Goal: Task Accomplishment & Management: Manage account settings

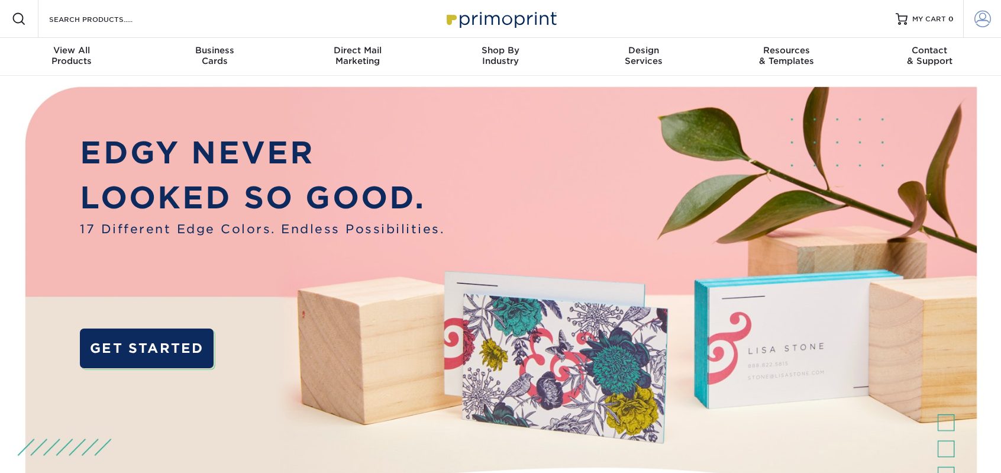
click at [980, 14] on span at bounding box center [983, 19] width 17 height 17
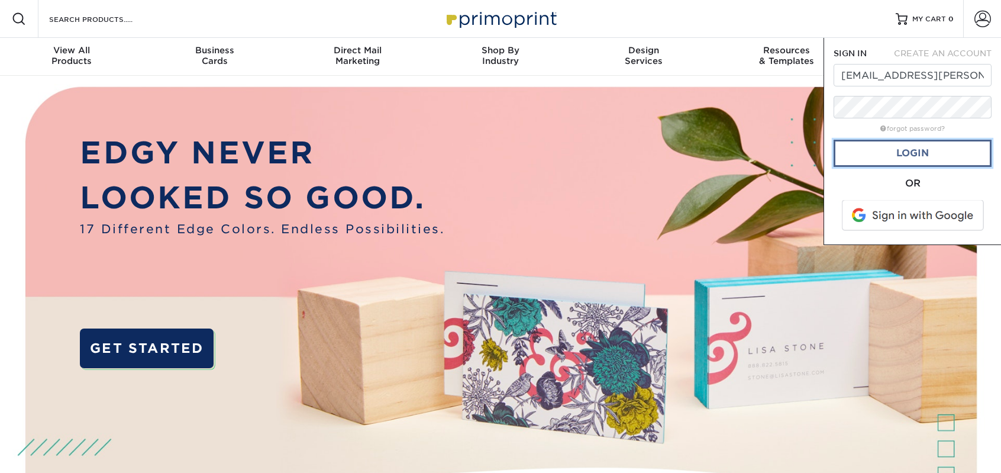
click at [935, 152] on link "Login" at bounding box center [913, 153] width 158 height 27
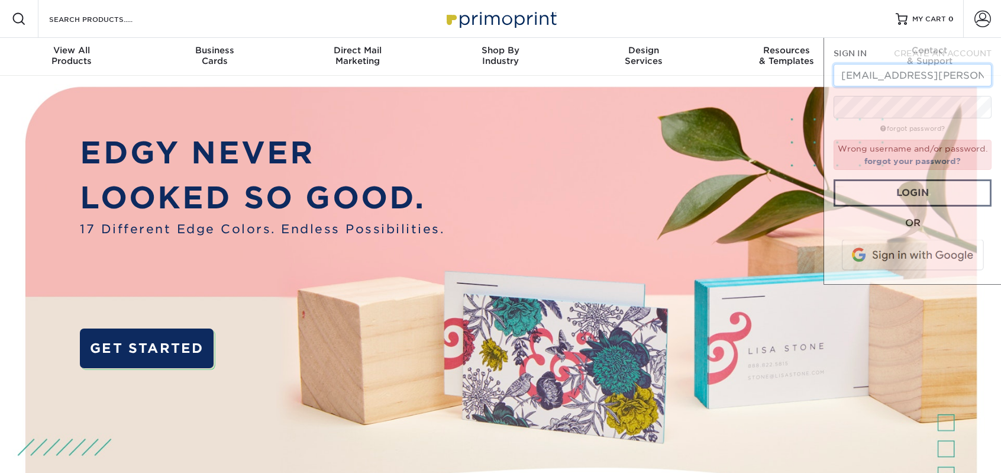
type input "josh.labbe@americanbenchcraft.com"
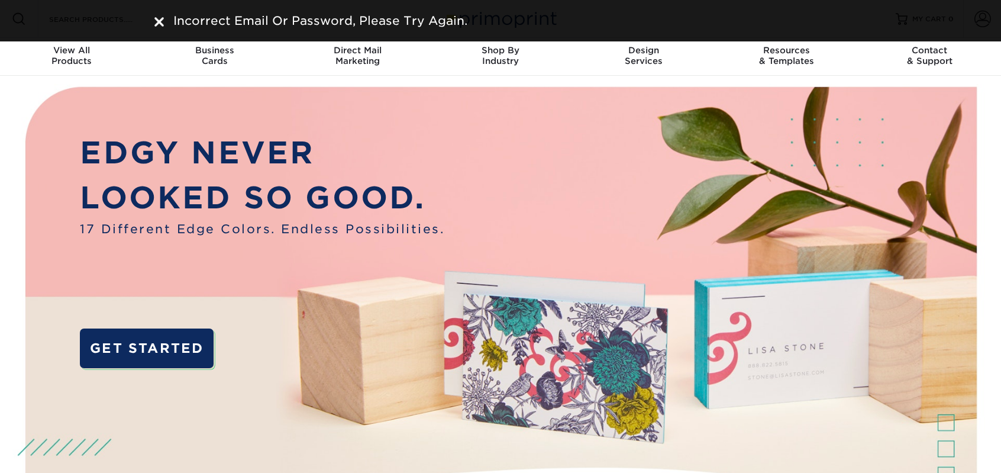
click at [397, 21] on span "Incorrect Email Or Password, Please Try Again." at bounding box center [320, 21] width 294 height 14
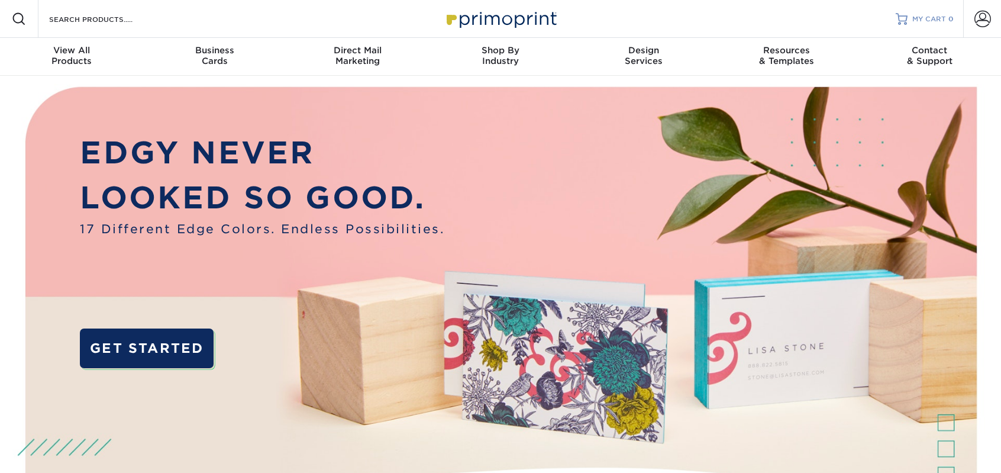
click at [912, 25] on link "MY CART 0" at bounding box center [925, 19] width 58 height 38
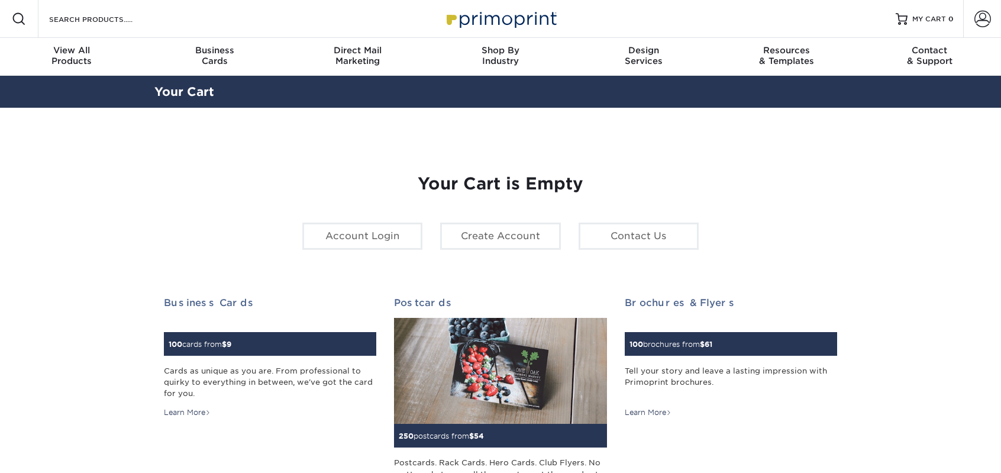
click at [988, 22] on span at bounding box center [983, 19] width 17 height 17
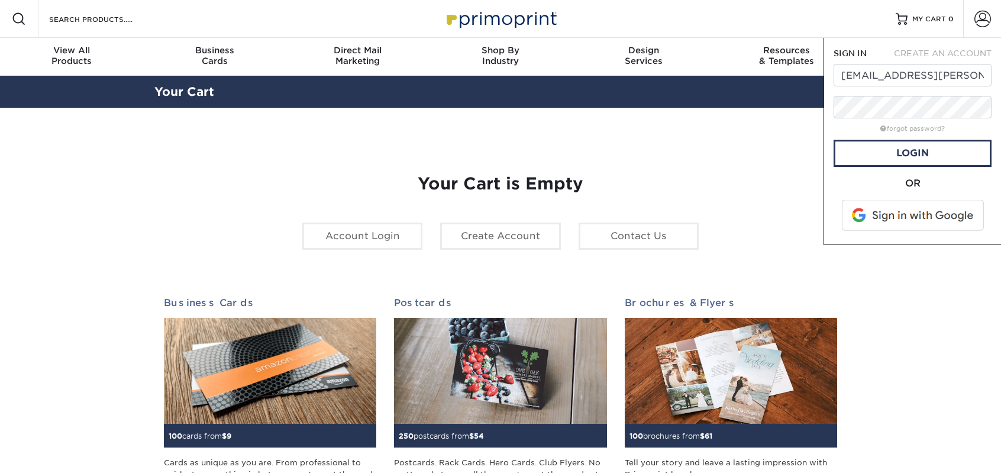
click at [834, 86] on nordpass-icon at bounding box center [834, 86] width 0 height 0
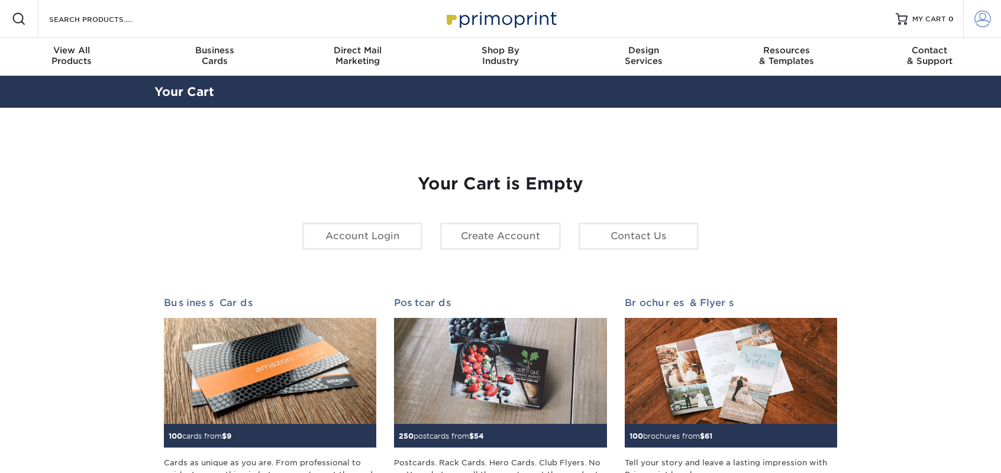
click at [975, 19] on span at bounding box center [983, 19] width 17 height 17
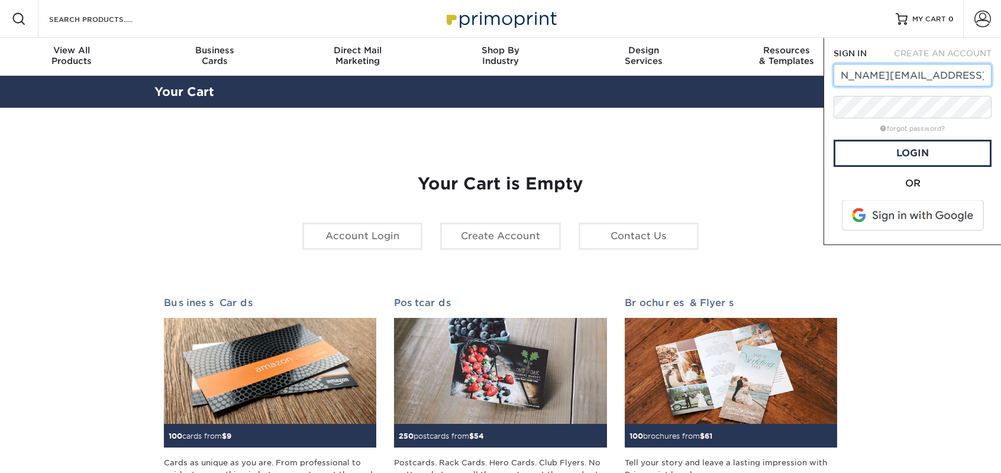
scroll to position [0, 0]
drag, startPoint x: 903, startPoint y: 80, endPoint x: 814, endPoint y: 79, distance: 88.8
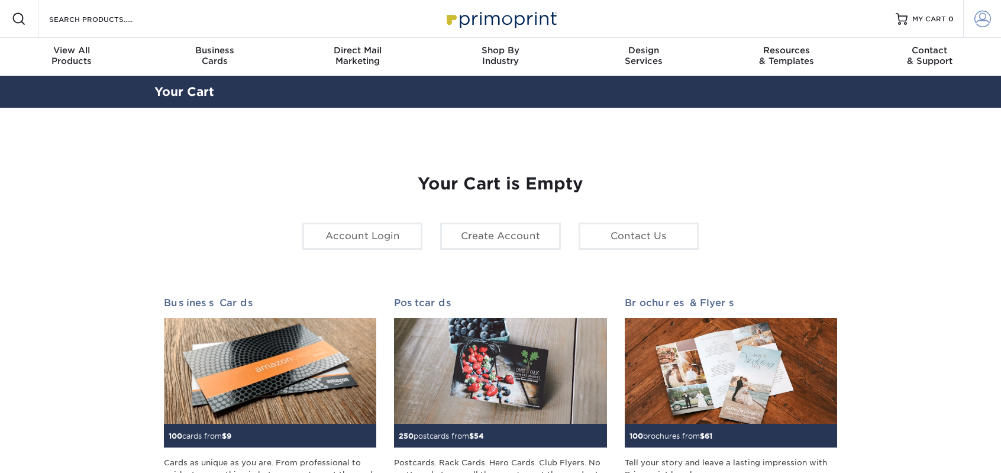
click at [976, 14] on span at bounding box center [983, 19] width 17 height 17
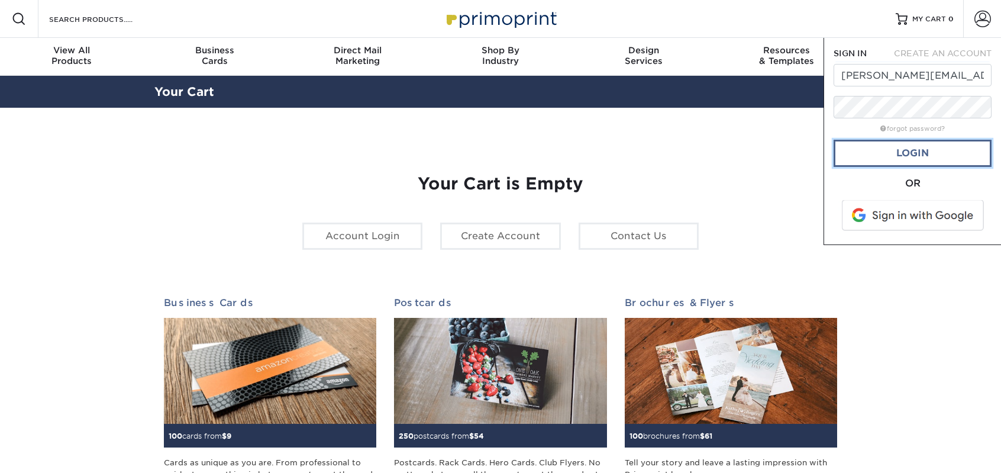
click at [910, 147] on link "Login" at bounding box center [913, 153] width 158 height 27
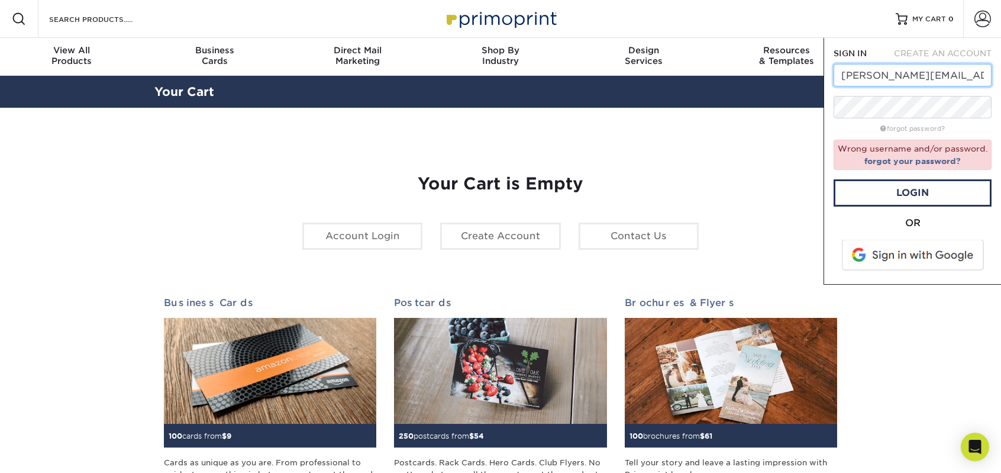
drag, startPoint x: 900, startPoint y: 79, endPoint x: 929, endPoint y: 75, distance: 29.2
click at [900, 79] on input "josh.labbe@americanbenchcraft.com" at bounding box center [913, 75] width 158 height 22
click at [834, 86] on nordpass-icon at bounding box center [834, 86] width 0 height 0
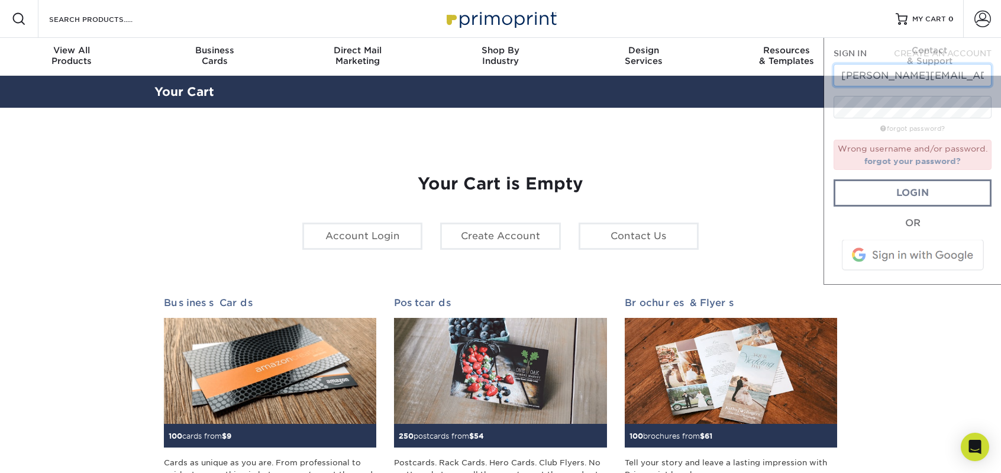
type input "max.ferrick@americanbenchcraft.com"
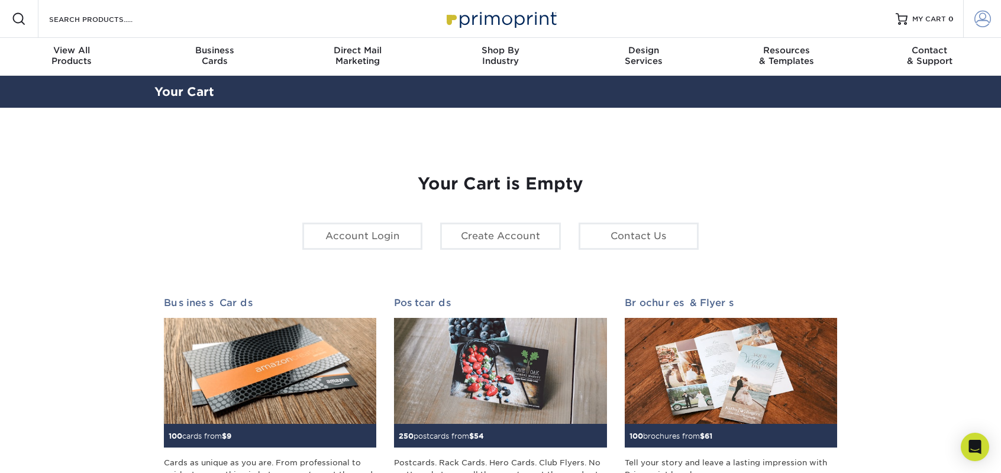
click at [975, 21] on span at bounding box center [983, 19] width 17 height 17
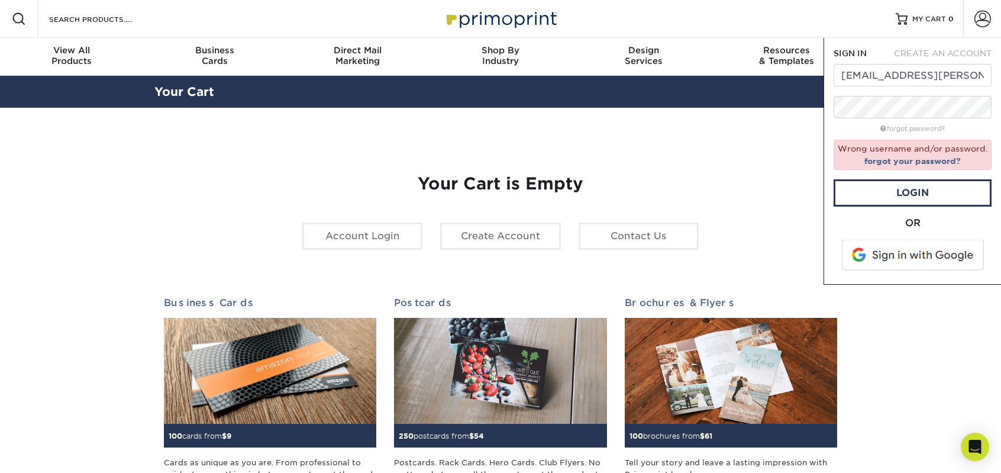
click at [795, 163] on div "Your Cart is Empty Account Login Create Account Contact Us Business Cards 100 c…" at bounding box center [500, 375] width 673 height 458
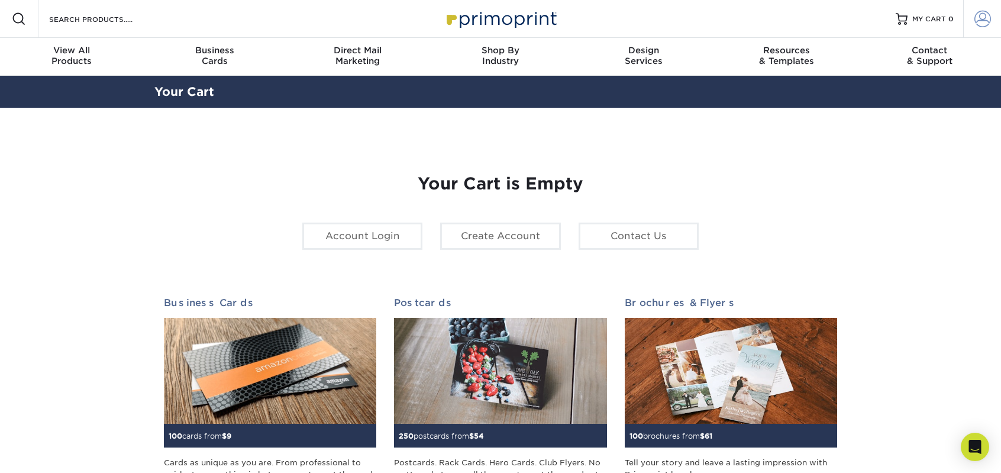
click at [986, 27] on span at bounding box center [983, 19] width 17 height 17
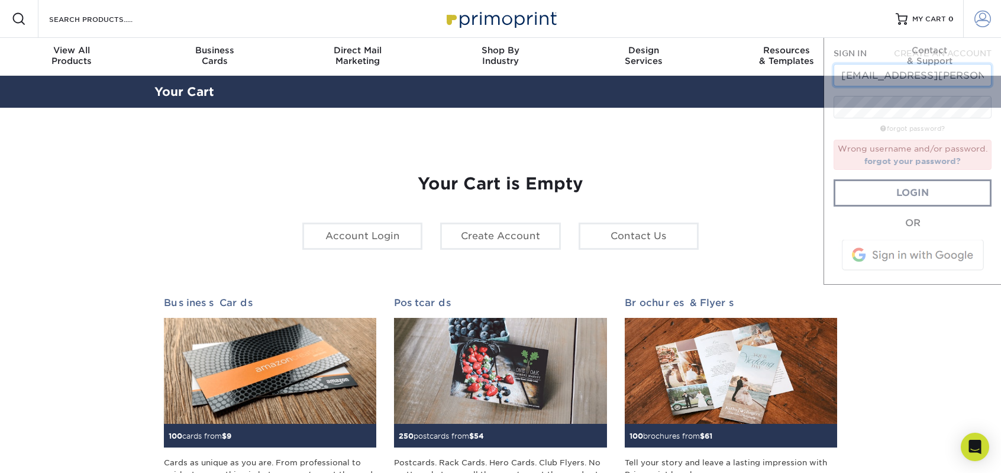
scroll to position [0, 45]
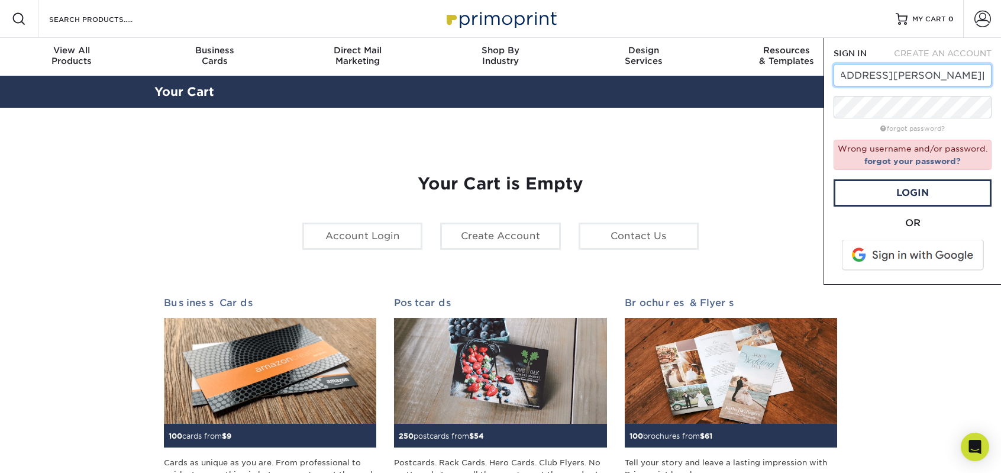
click at [908, 81] on input "max.ferrick@americanbenchcraft.com" at bounding box center [913, 75] width 158 height 22
drag, startPoint x: 869, startPoint y: 78, endPoint x: 755, endPoint y: 79, distance: 114.2
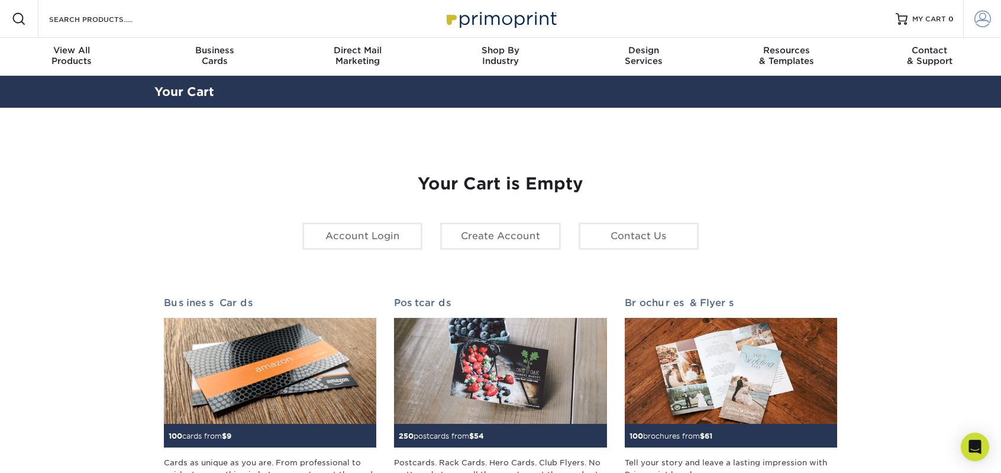
click at [977, 19] on span at bounding box center [983, 19] width 17 height 17
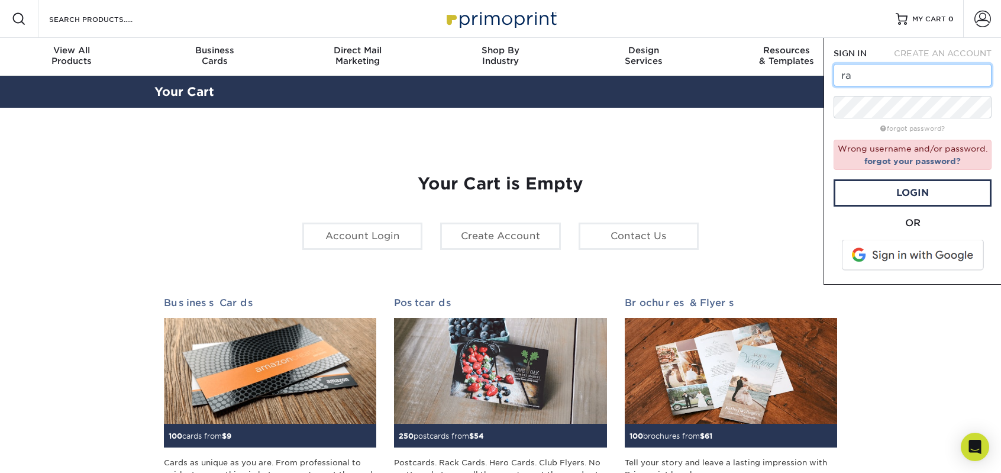
click at [886, 75] on input "ra" at bounding box center [913, 75] width 158 height 22
type input "r"
paste input "raluca.gioranino@americanbenchcraft.com"
drag, startPoint x: 887, startPoint y: 76, endPoint x: 799, endPoint y: 76, distance: 88.2
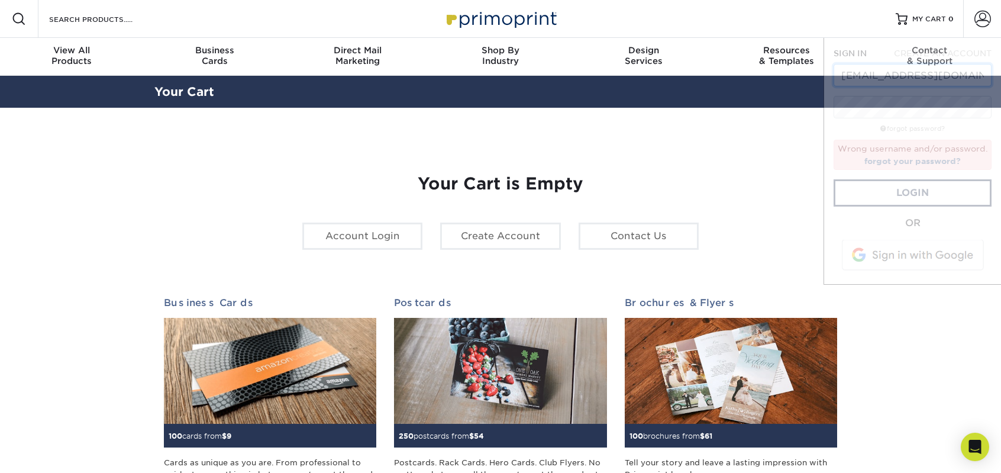
type input "raluca.gioranino@americanbenchcraft.com"
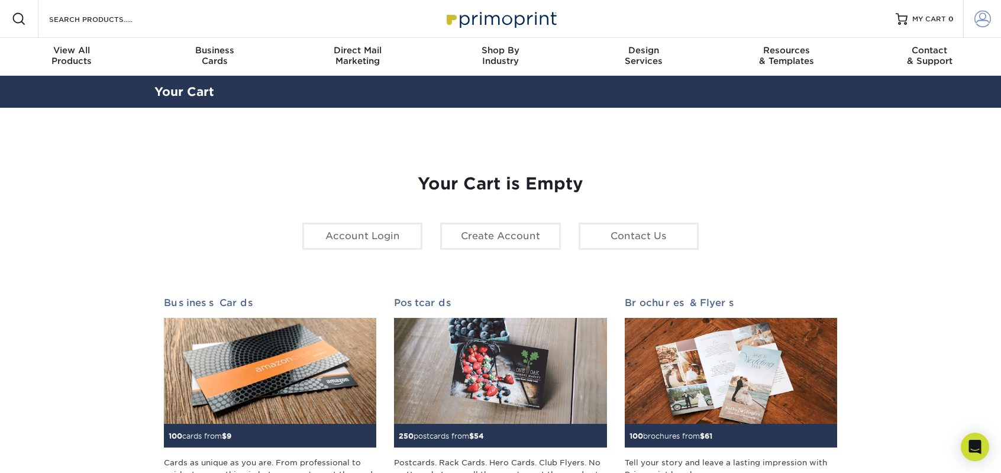
click at [974, 17] on link "Account" at bounding box center [982, 19] width 38 height 38
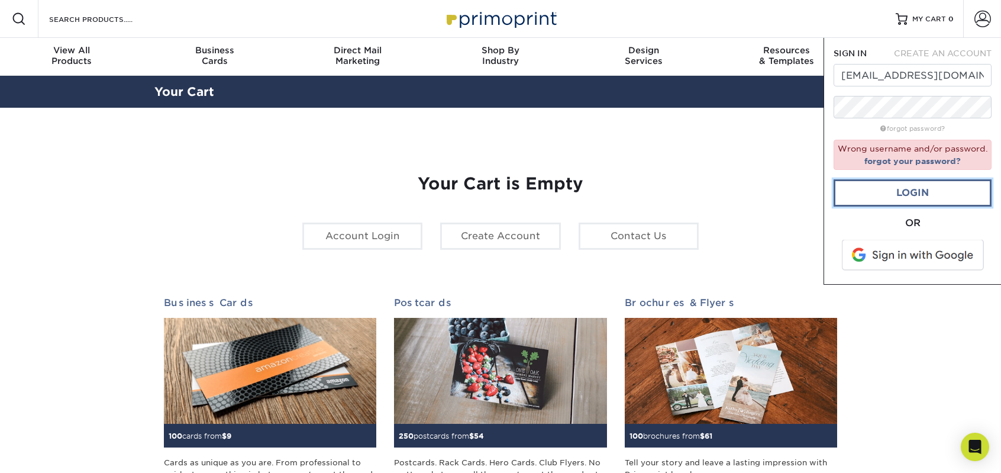
click at [914, 196] on link "Login" at bounding box center [913, 192] width 158 height 27
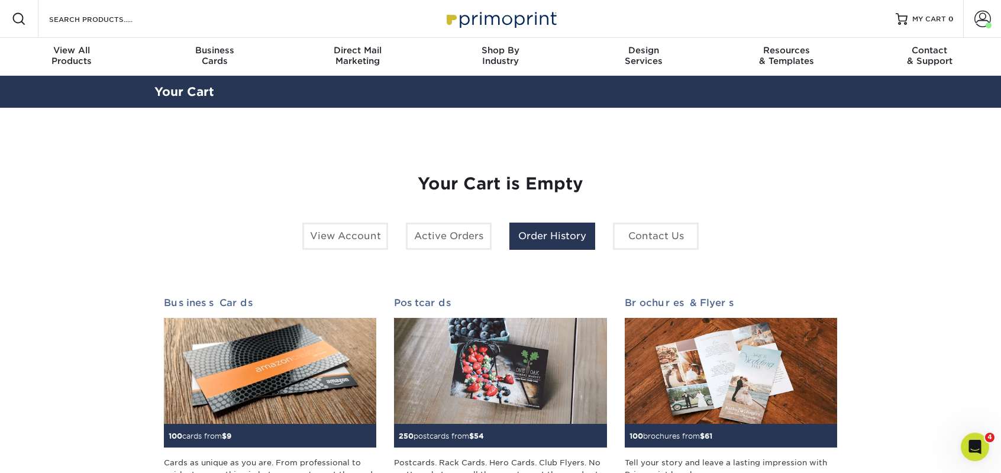
click at [565, 233] on link "Order History" at bounding box center [553, 236] width 86 height 27
